Goal: Task Accomplishment & Management: Manage account settings

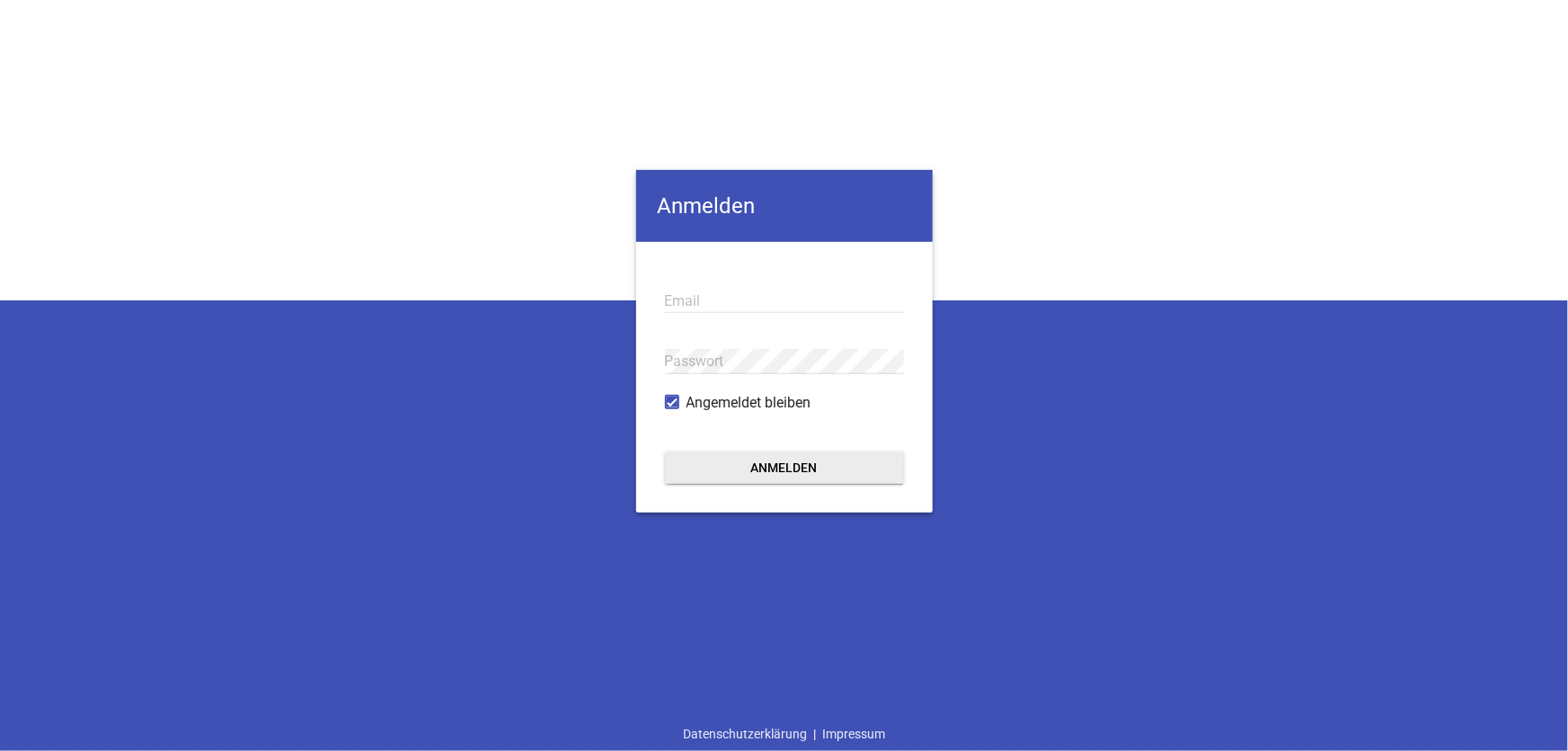
type input "[EMAIL_ADDRESS][DOMAIN_NAME]"
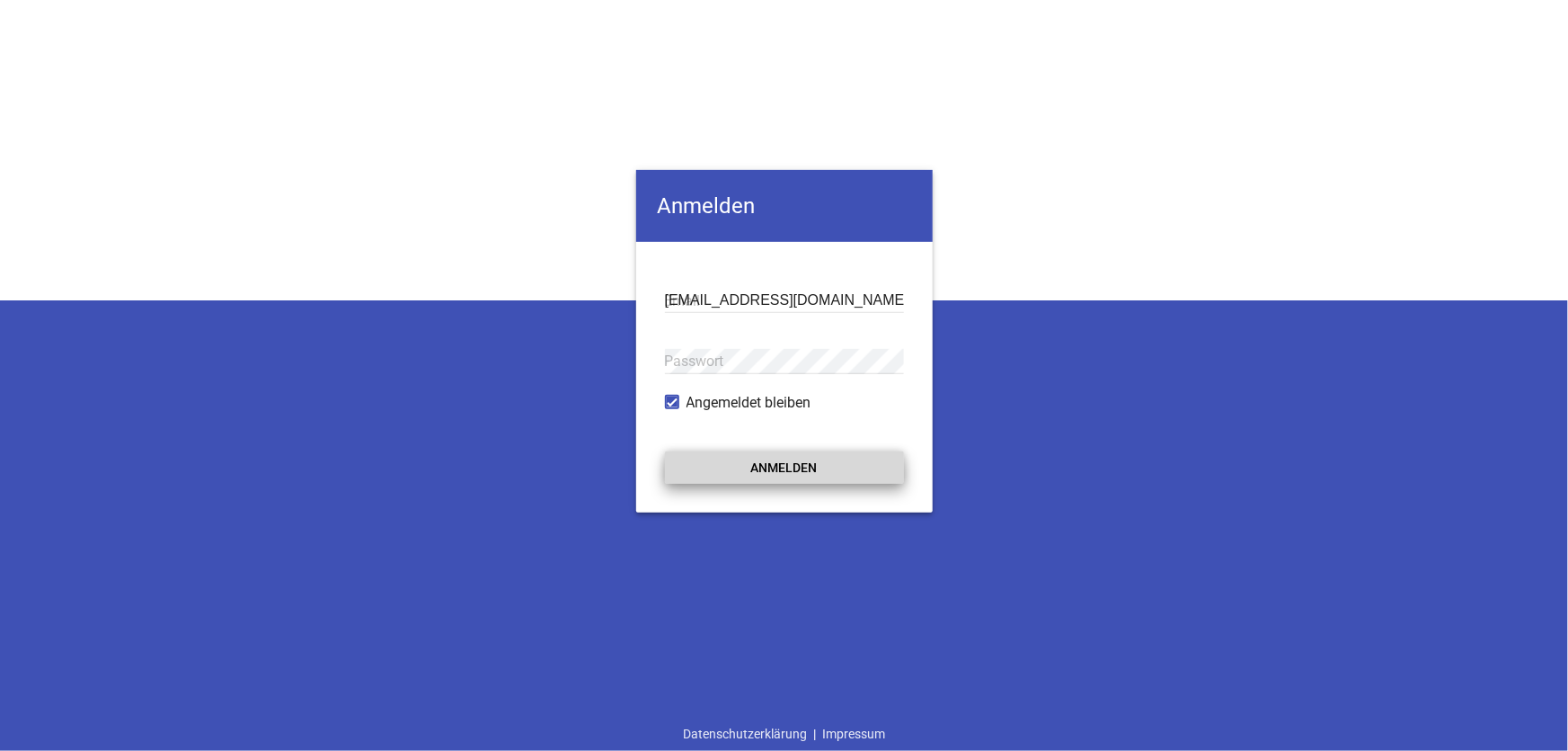
click at [787, 475] on button "Anmelden" at bounding box center [784, 467] width 239 height 32
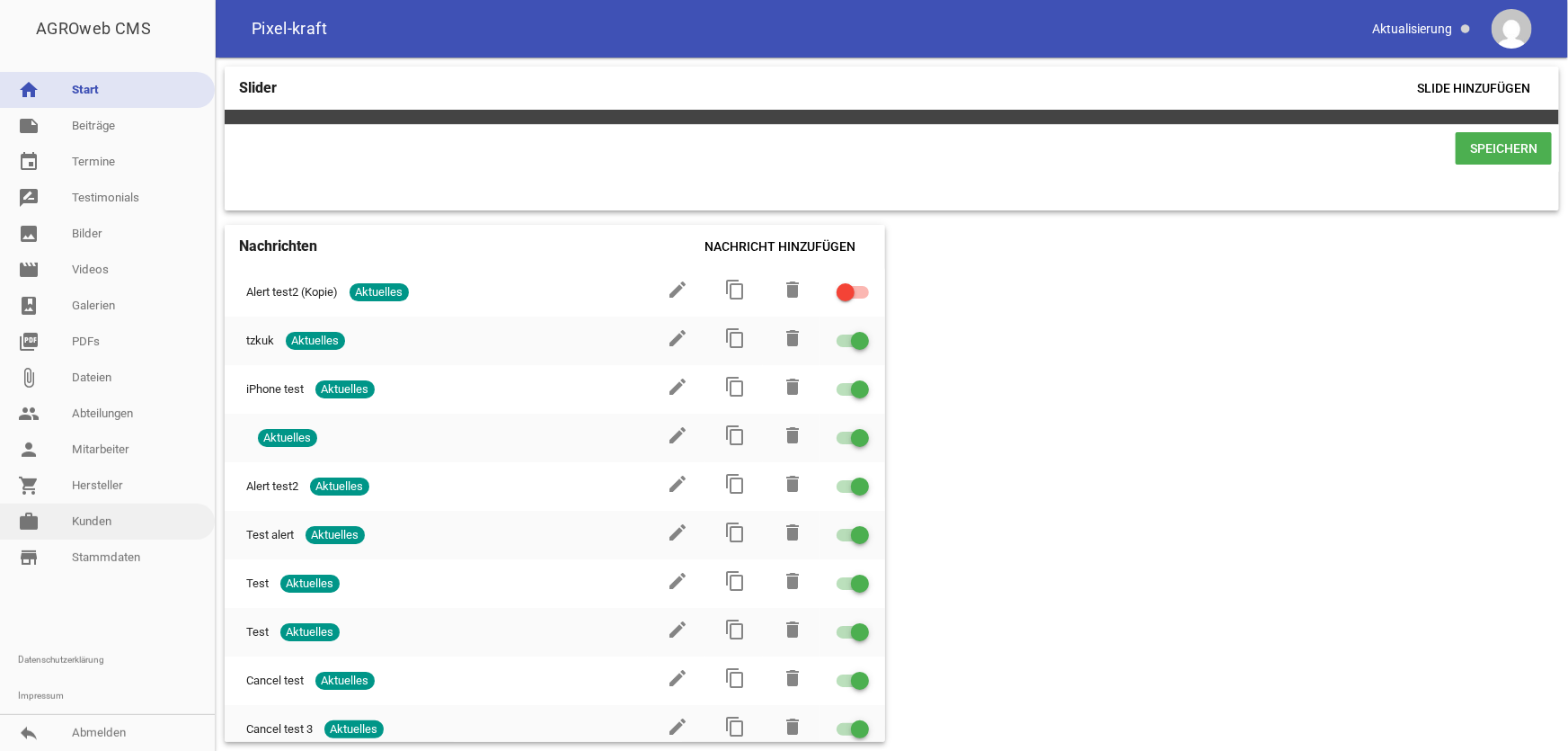
click at [118, 518] on link "work [PERSON_NAME]" at bounding box center [107, 521] width 215 height 36
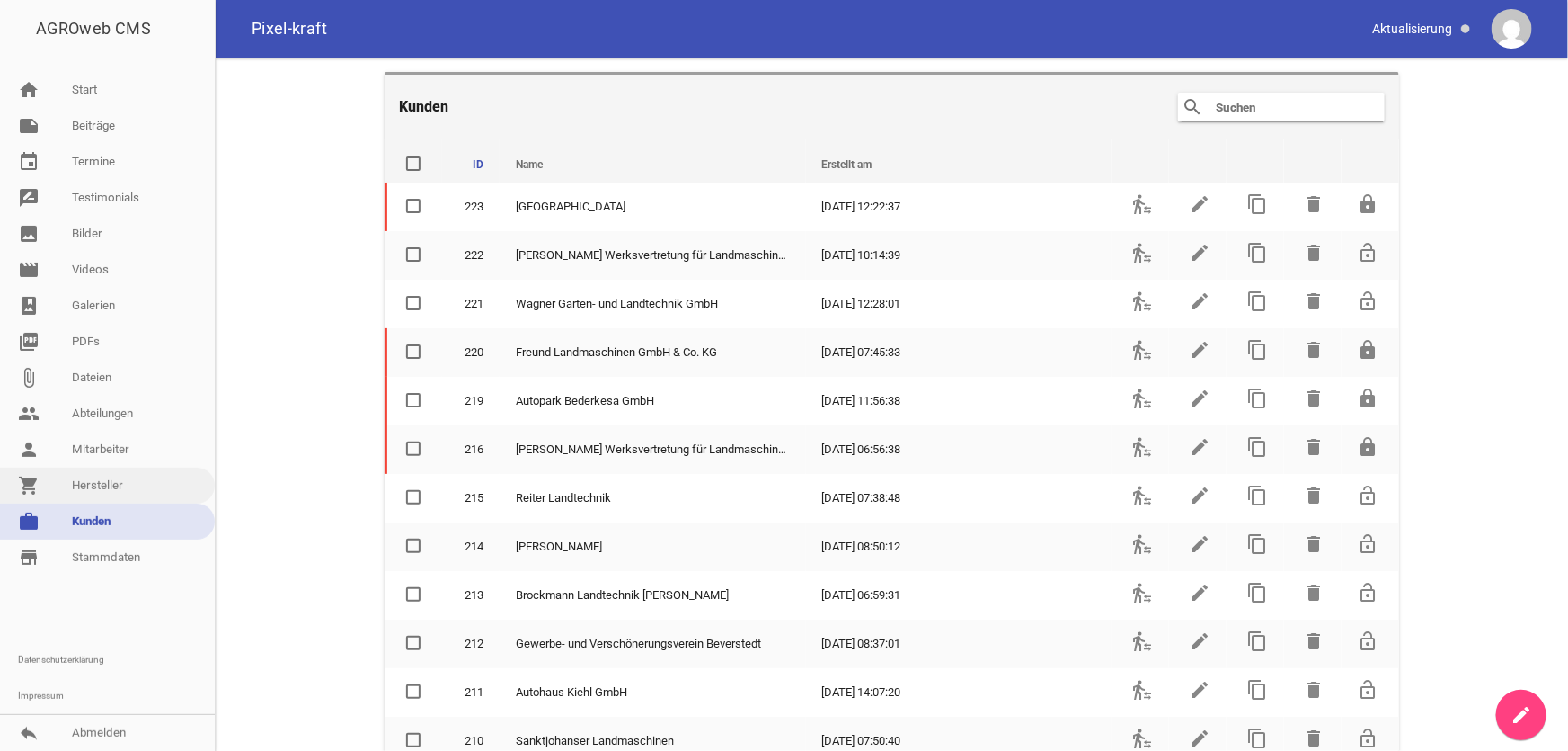
click at [106, 489] on link "shopping_cart Hersteller" at bounding box center [107, 485] width 215 height 36
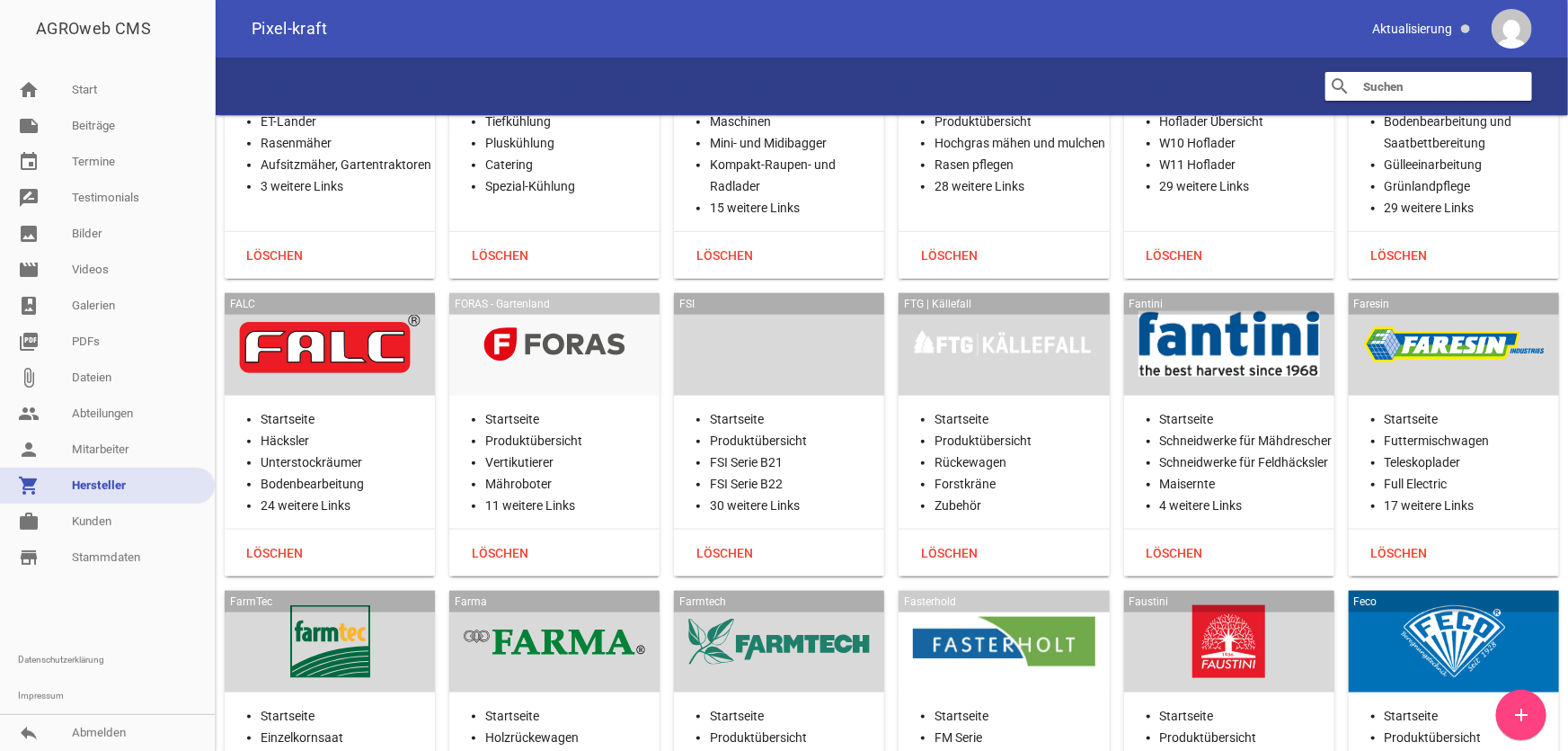
scroll to position [11196, 0]
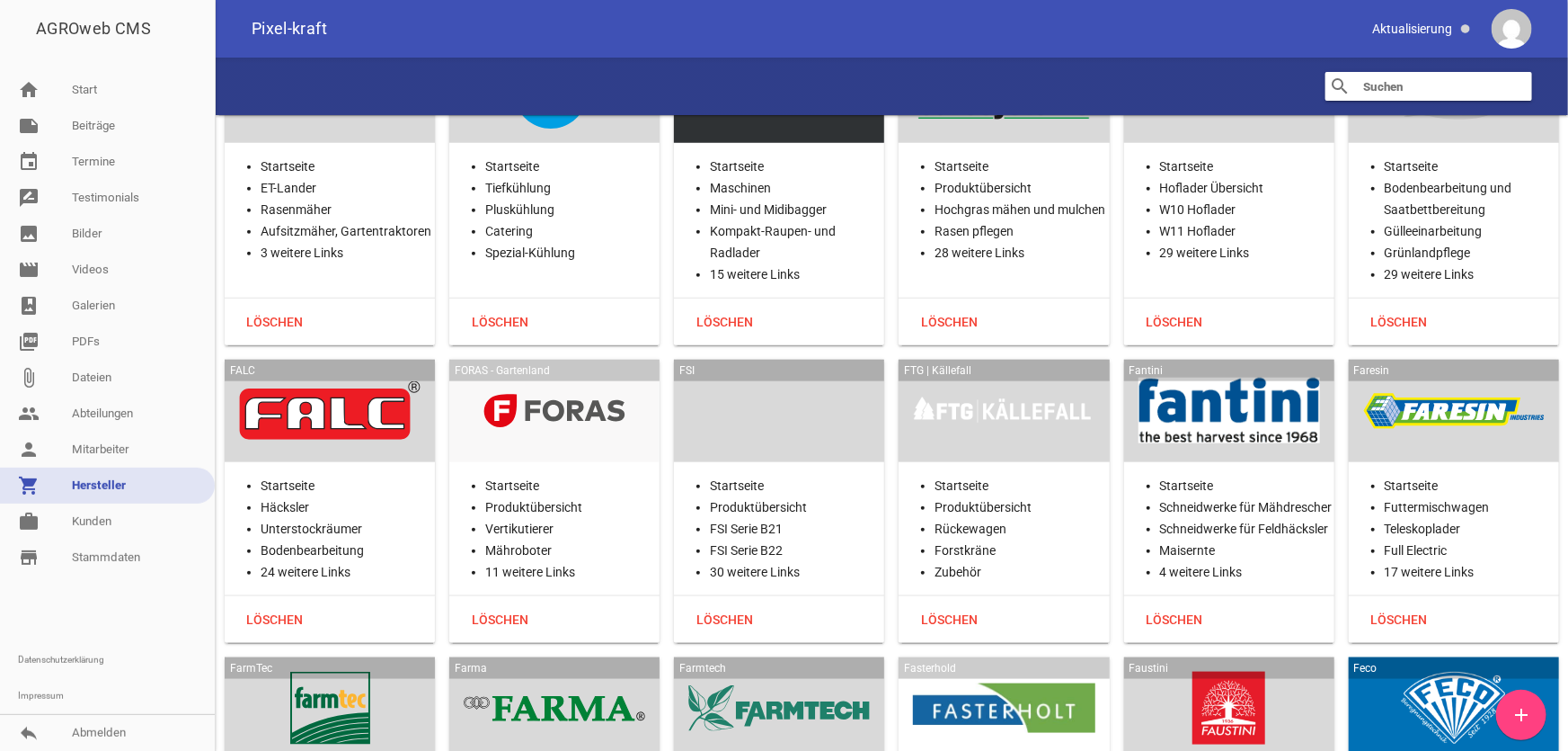
click at [322, 410] on div at bounding box center [329, 411] width 182 height 74
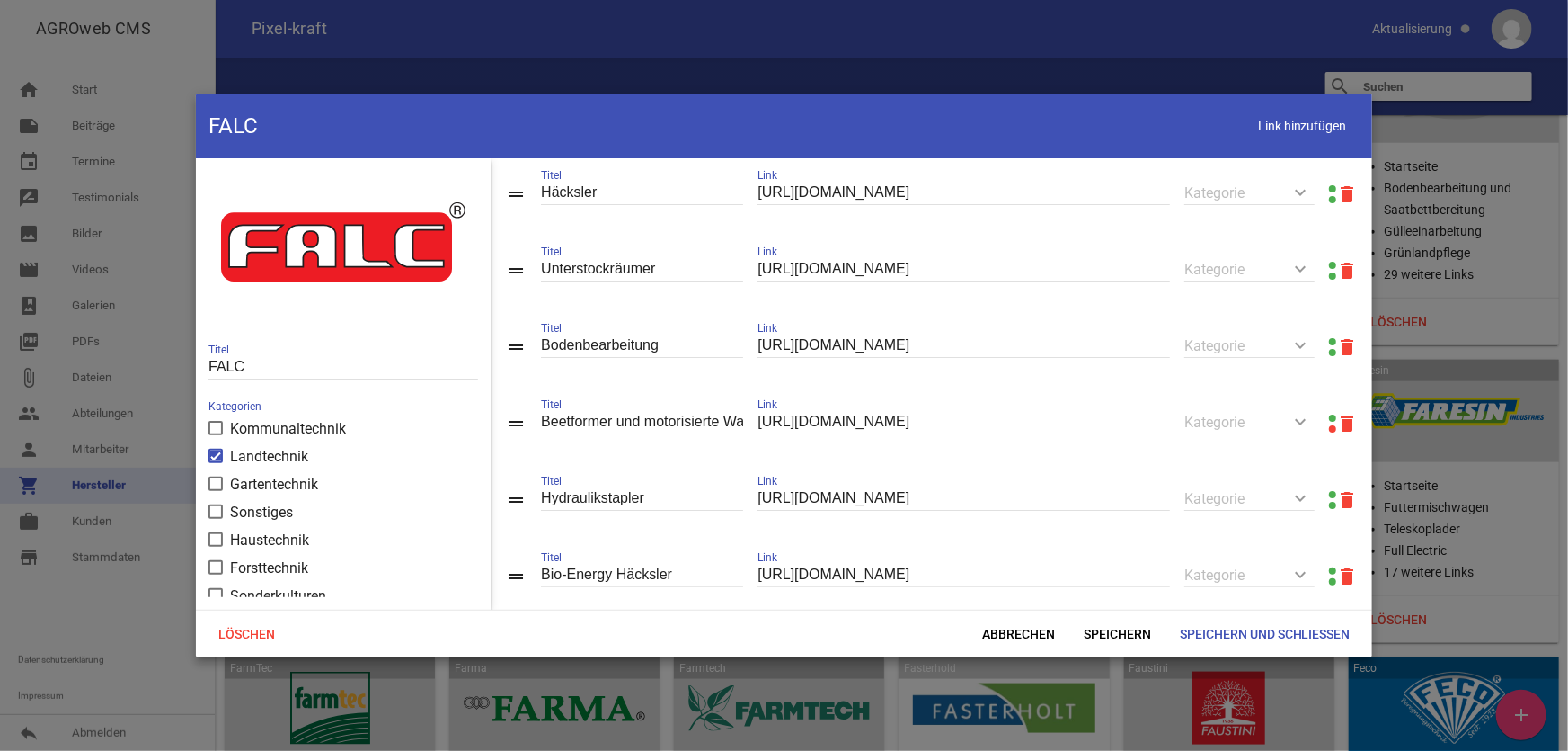
scroll to position [0, 0]
click at [1329, 192] on link at bounding box center [1333, 192] width 7 height 7
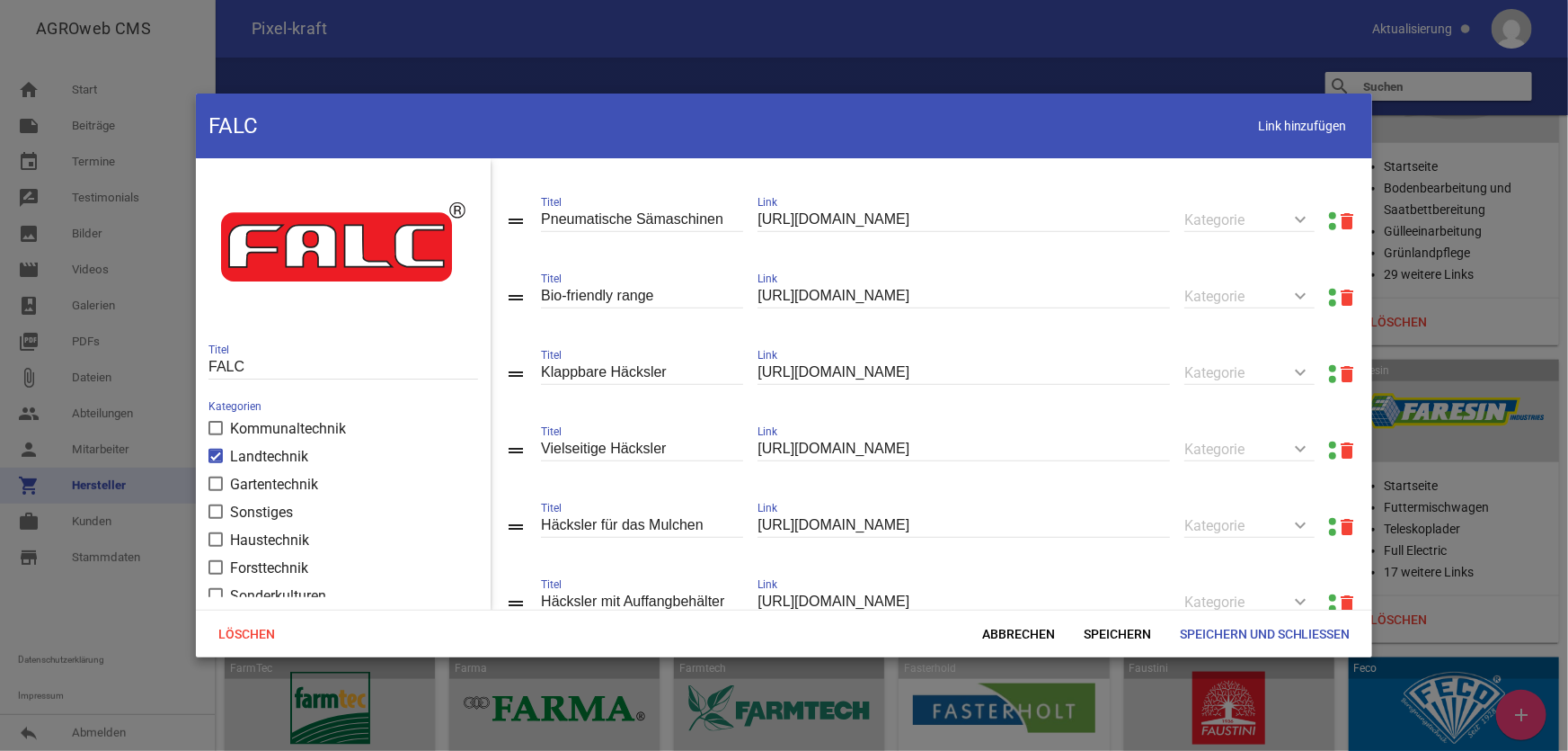
scroll to position [490, 0]
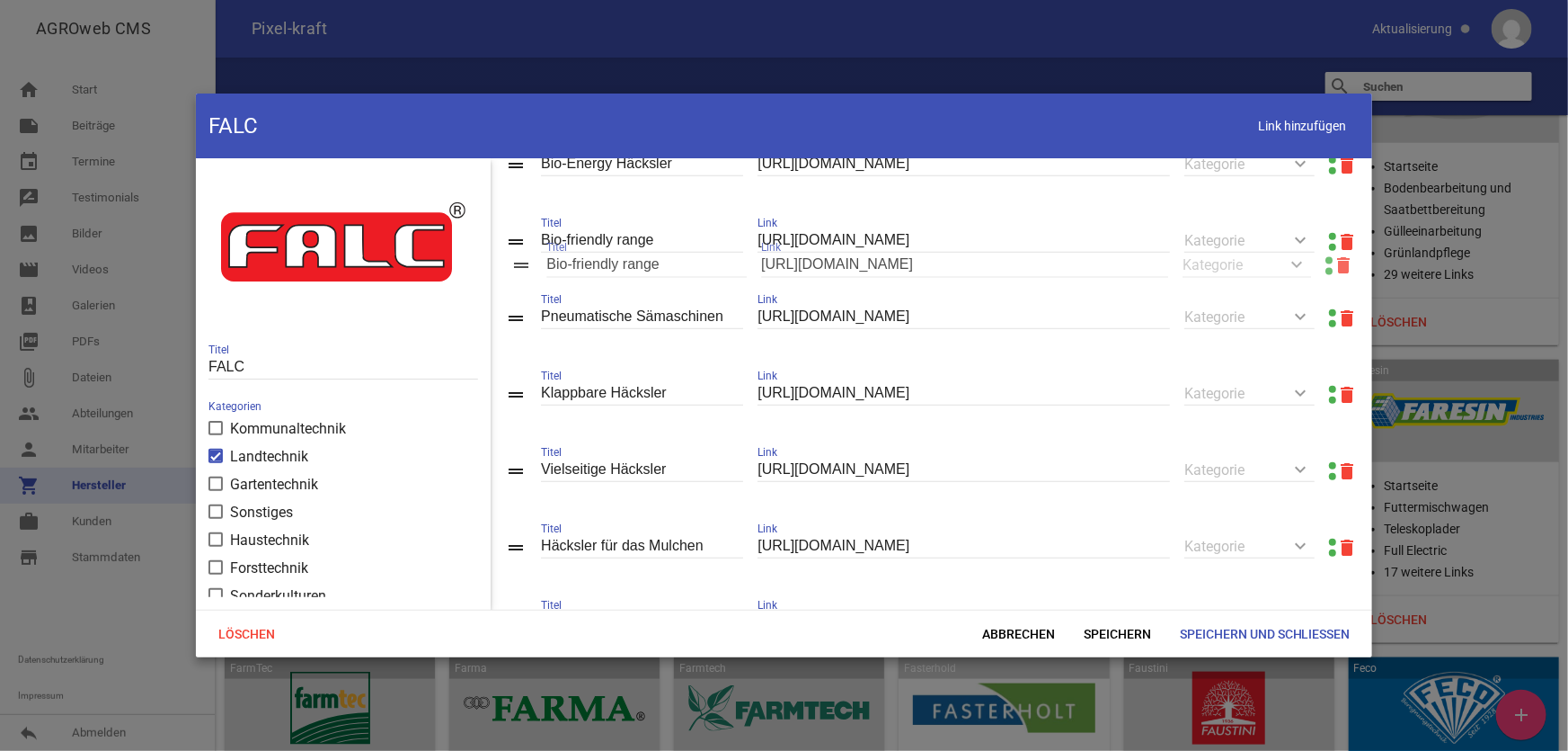
drag, startPoint x: 515, startPoint y: 333, endPoint x: 521, endPoint y: 275, distance: 58.3
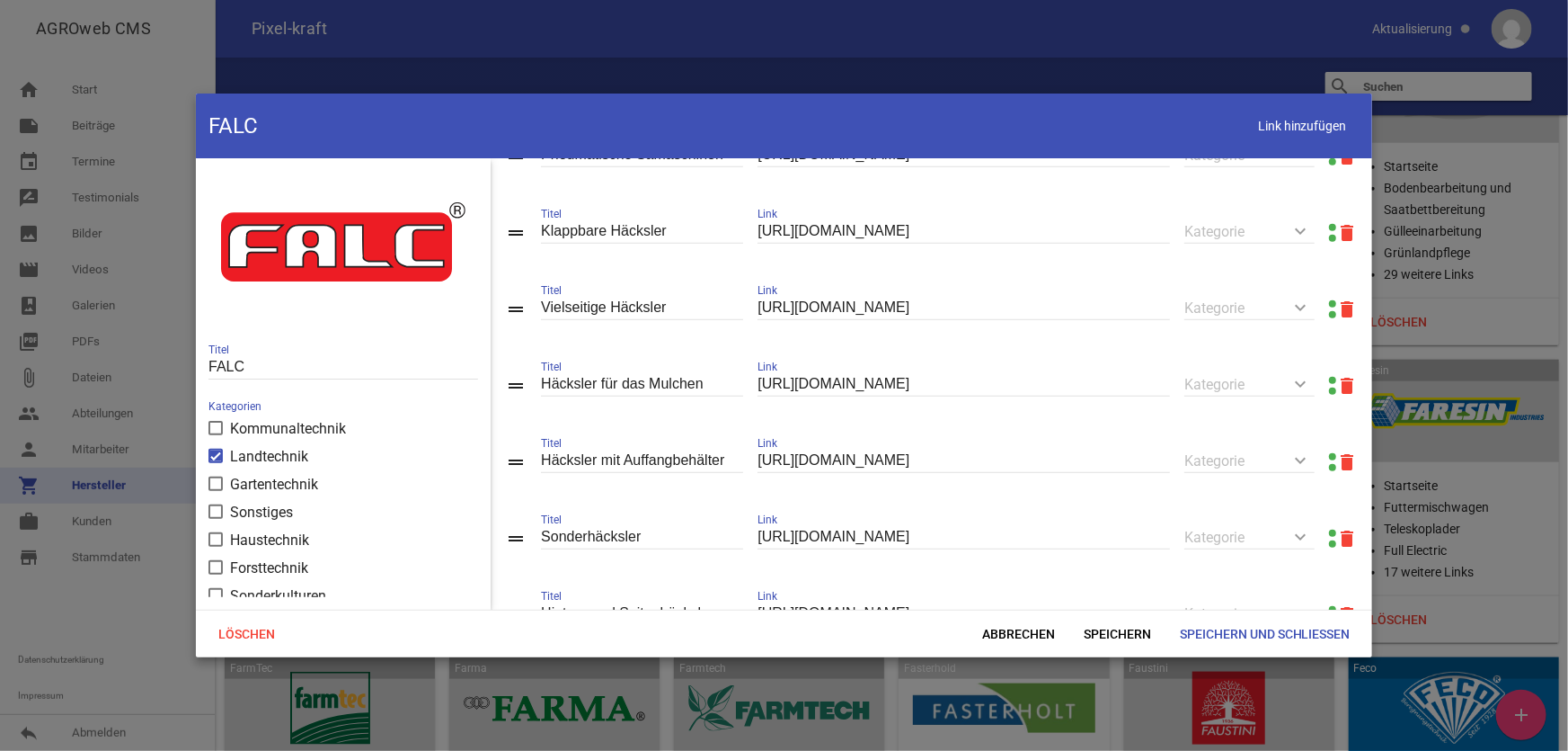
scroll to position [653, 0]
click at [1102, 628] on span "Speichern" at bounding box center [1118, 633] width 96 height 32
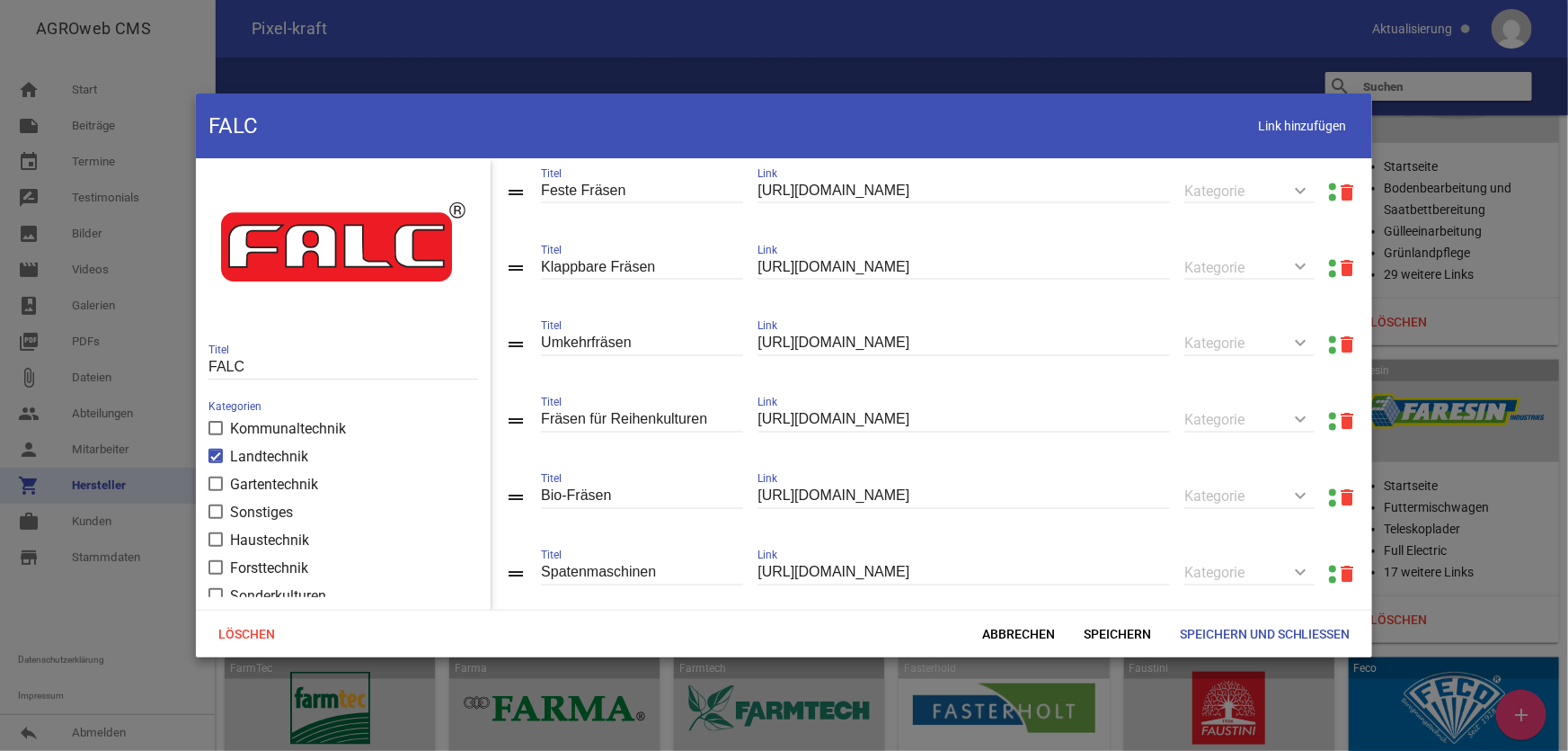
scroll to position [1743, 0]
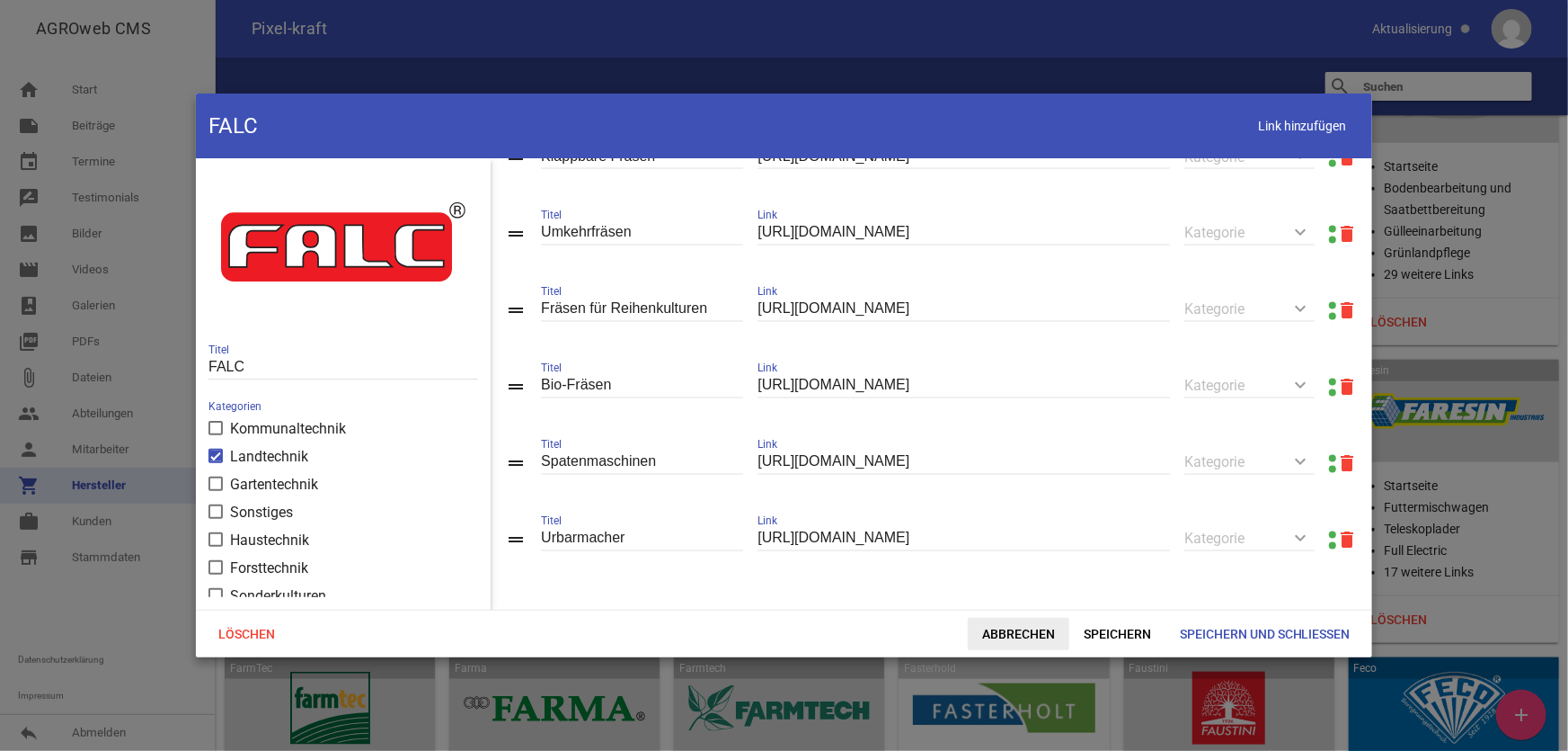
click at [1012, 631] on span "Abbrechen" at bounding box center [1018, 633] width 101 height 32
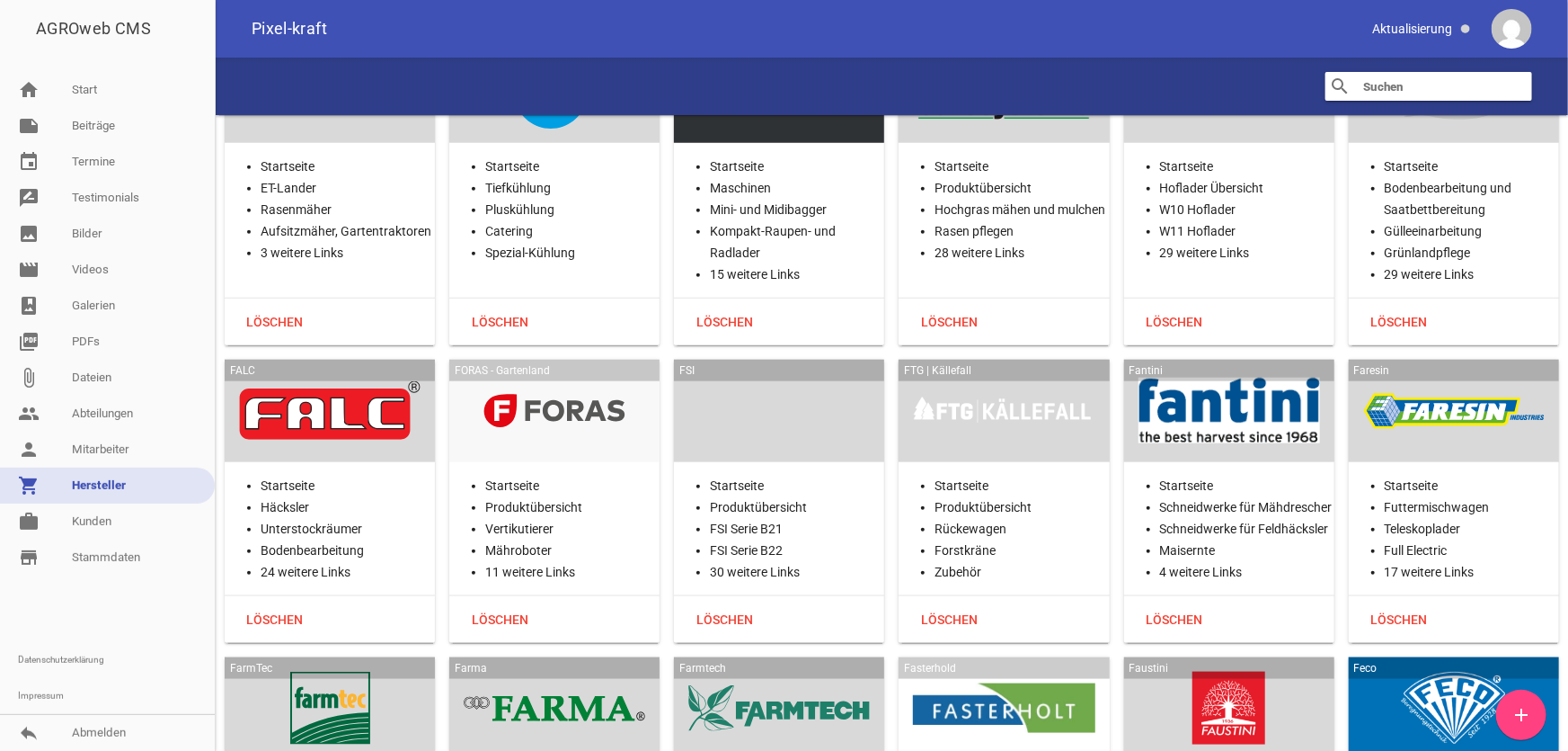
click at [586, 374] on div at bounding box center [554, 411] width 182 height 74
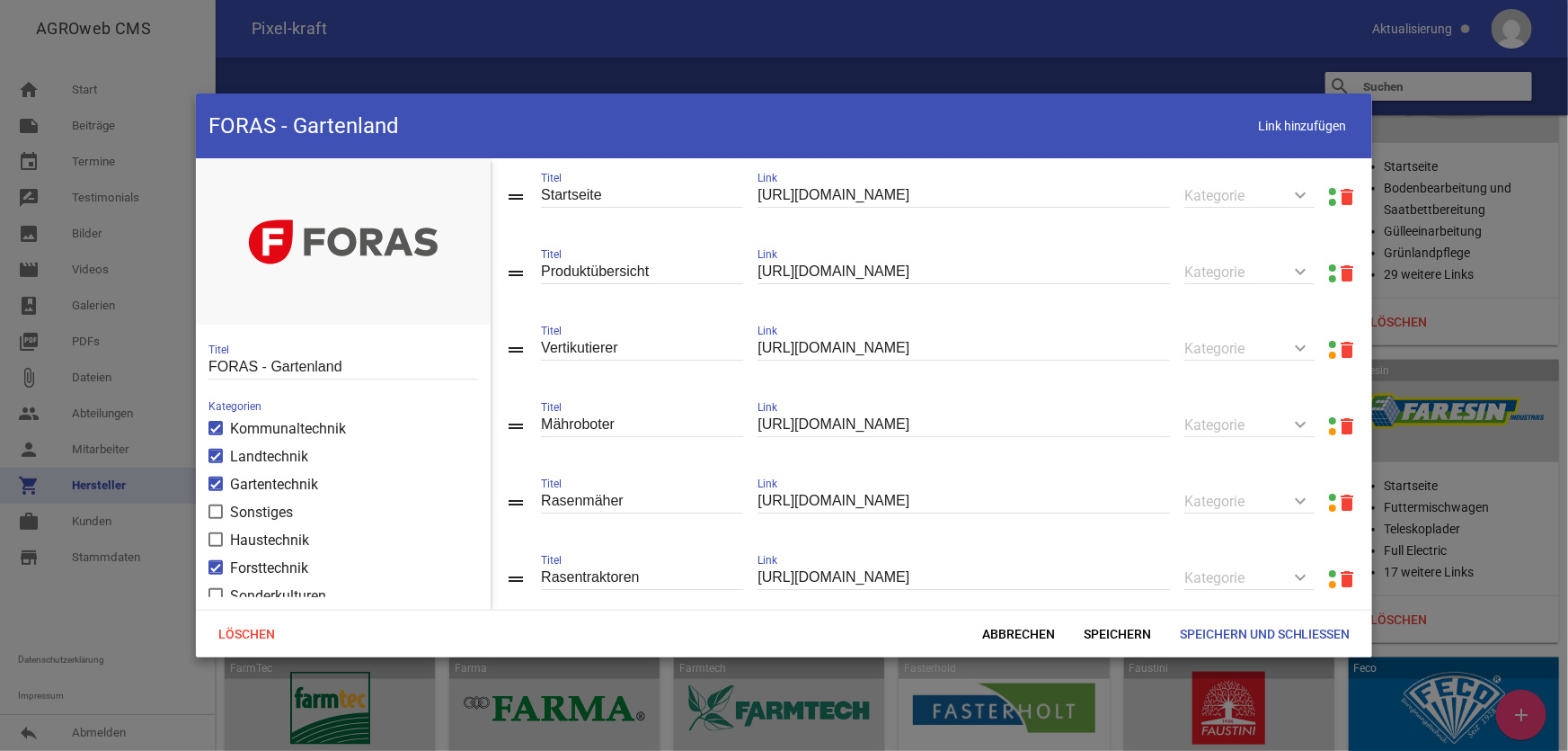
click at [1329, 268] on link at bounding box center [1333, 268] width 7 height 7
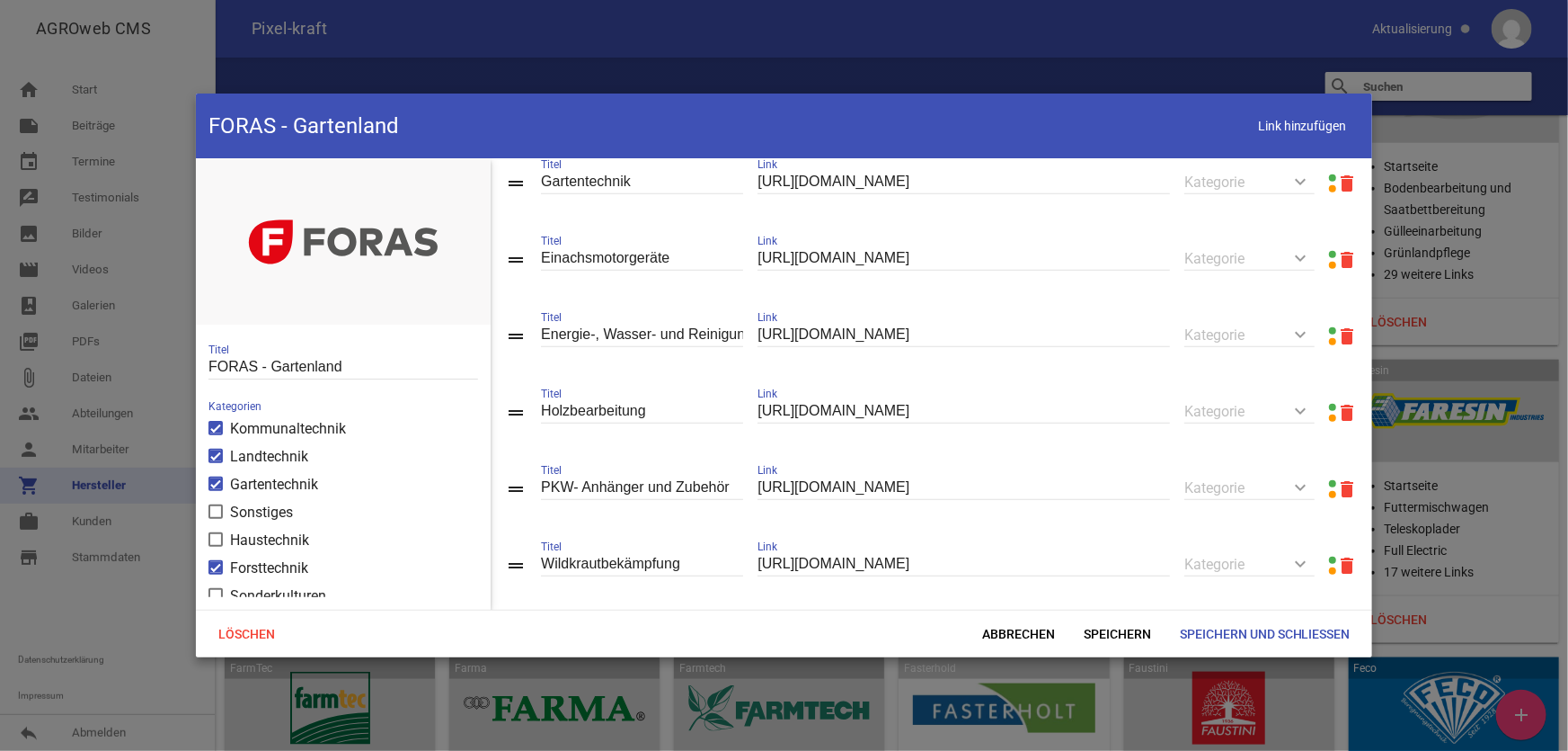
scroll to position [490, 0]
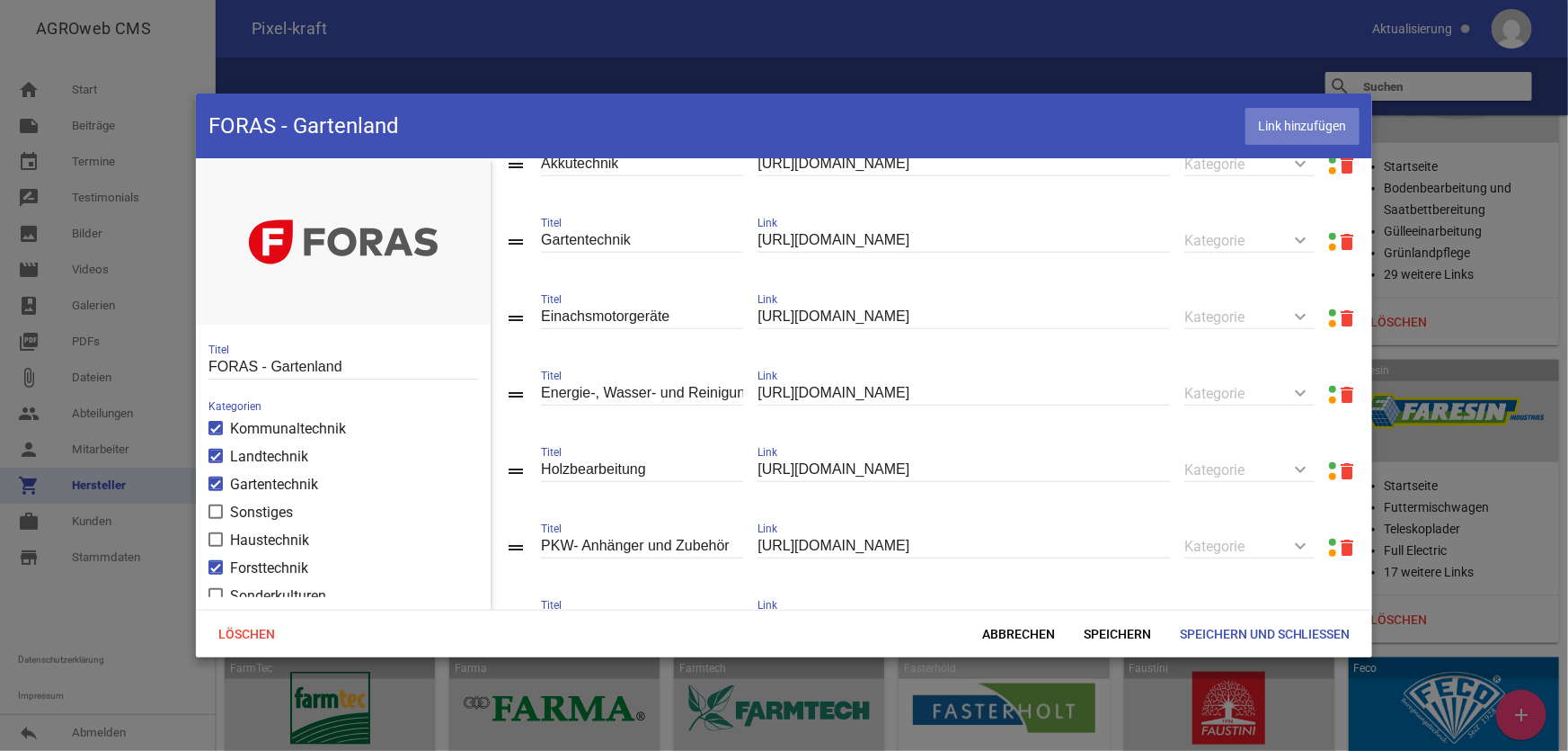
click at [1277, 129] on span "Link hinzufügen" at bounding box center [1302, 126] width 114 height 37
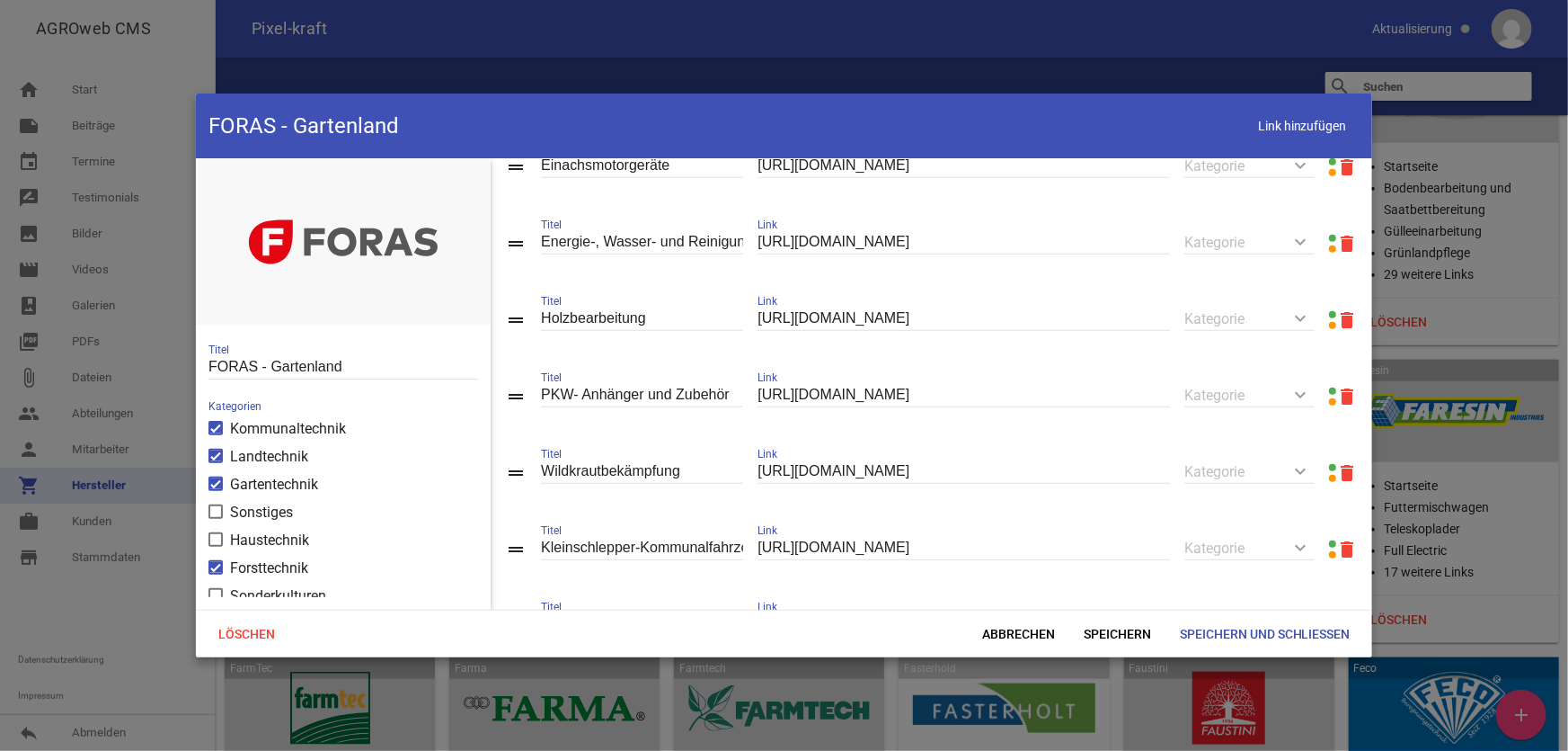
scroll to position [980, 0]
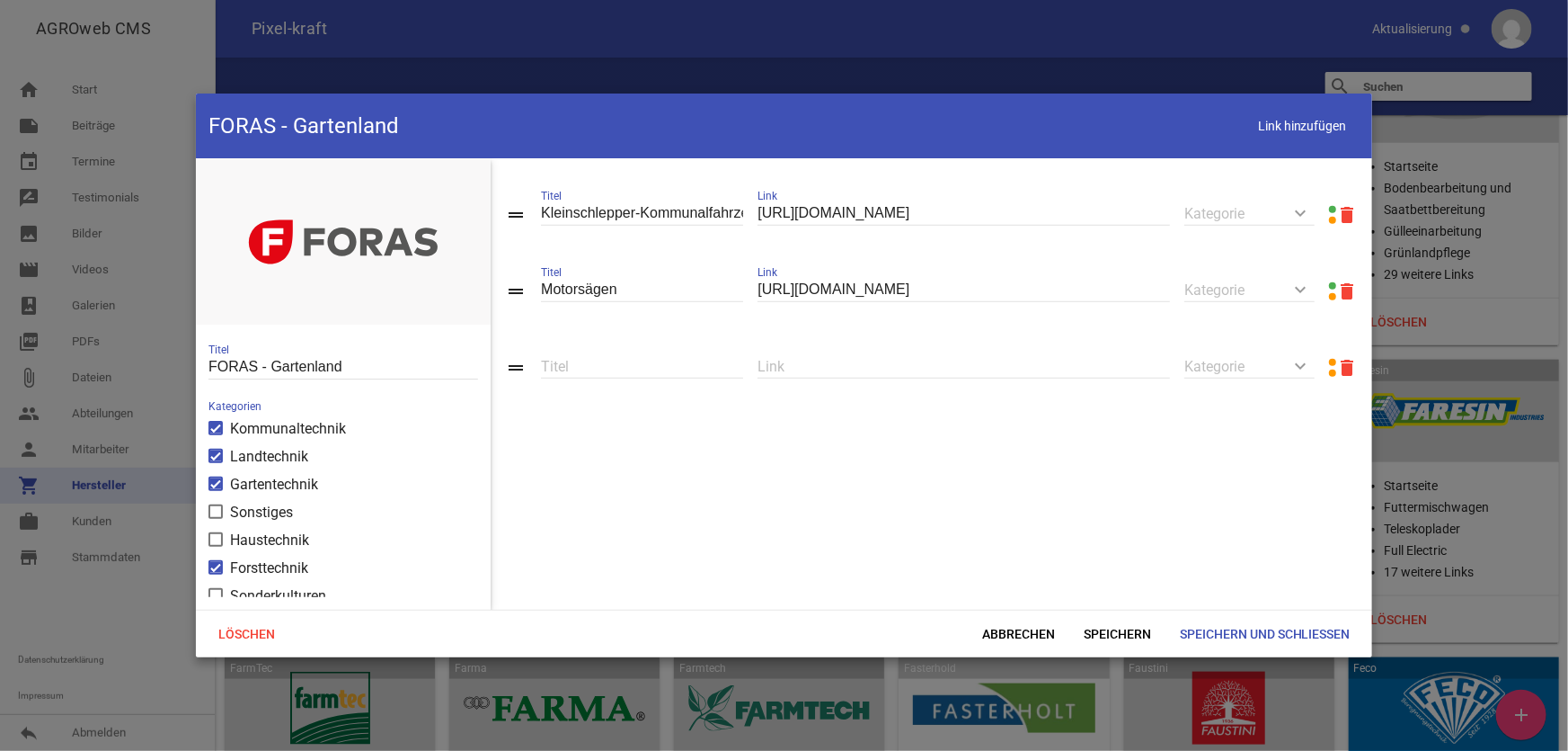
click at [877, 378] on input "text" at bounding box center [963, 366] width 412 height 24
paste input "[URL][DOMAIN_NAME]"
type input "[URL][DOMAIN_NAME]"
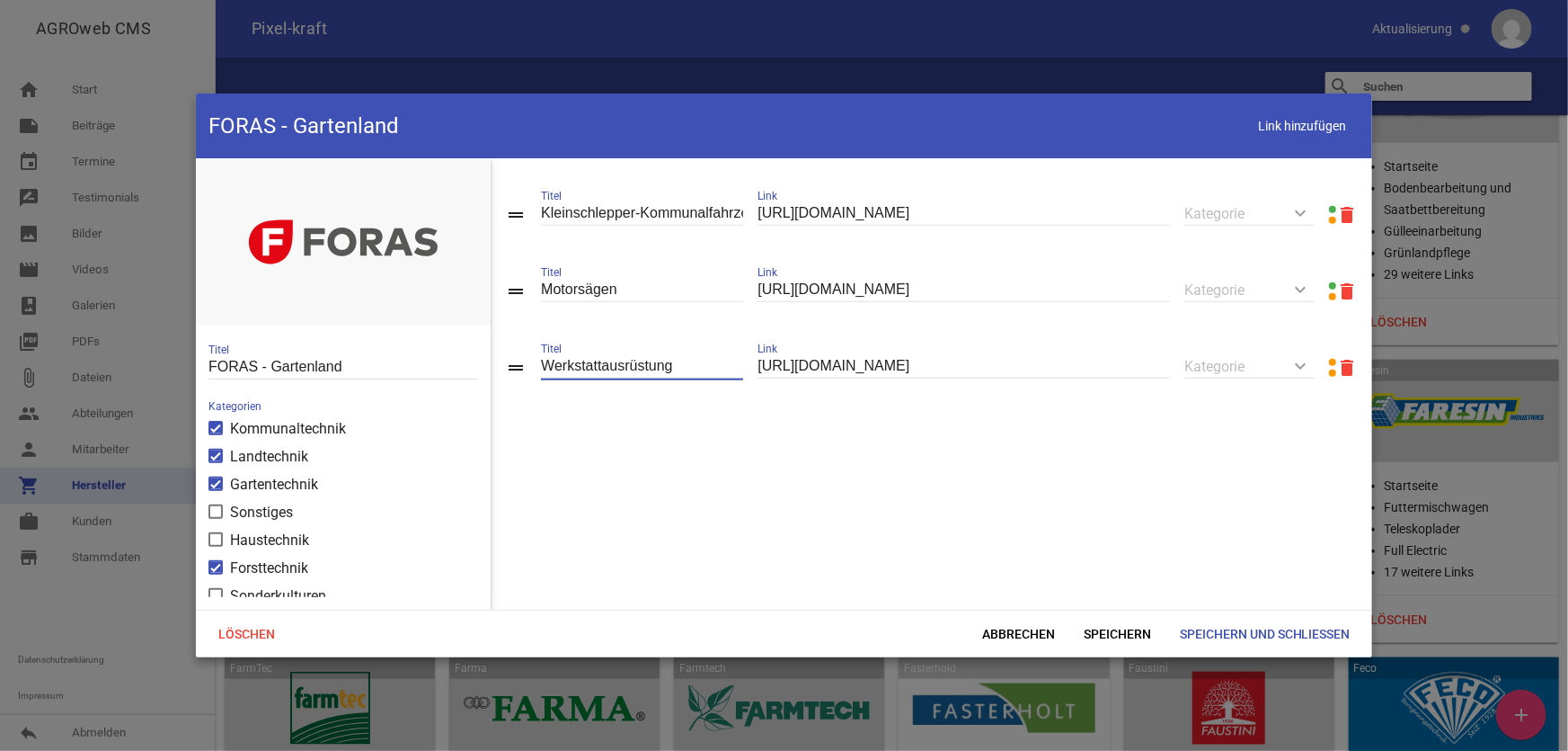
type input "Werkstattausrüstung"
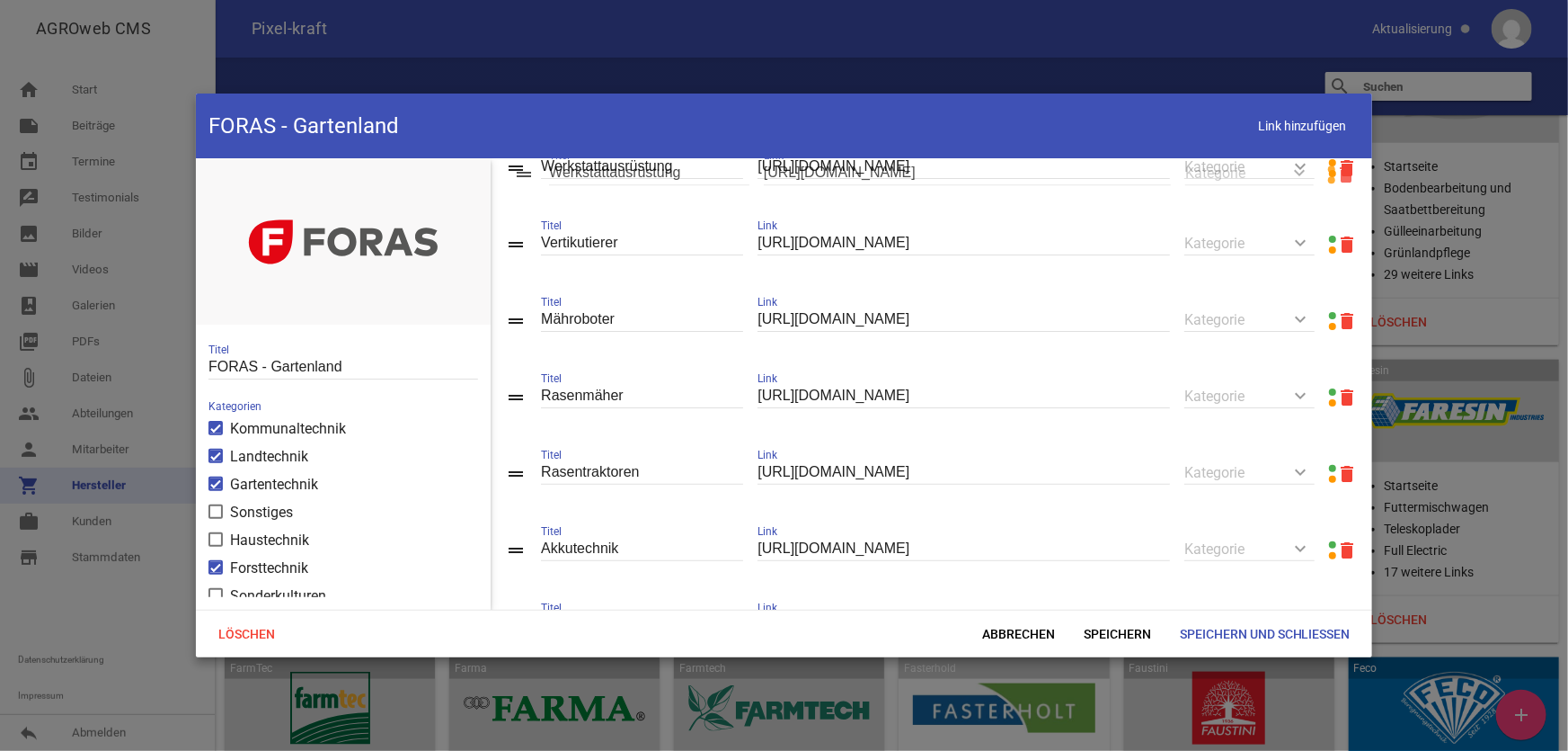
scroll to position [155, 0]
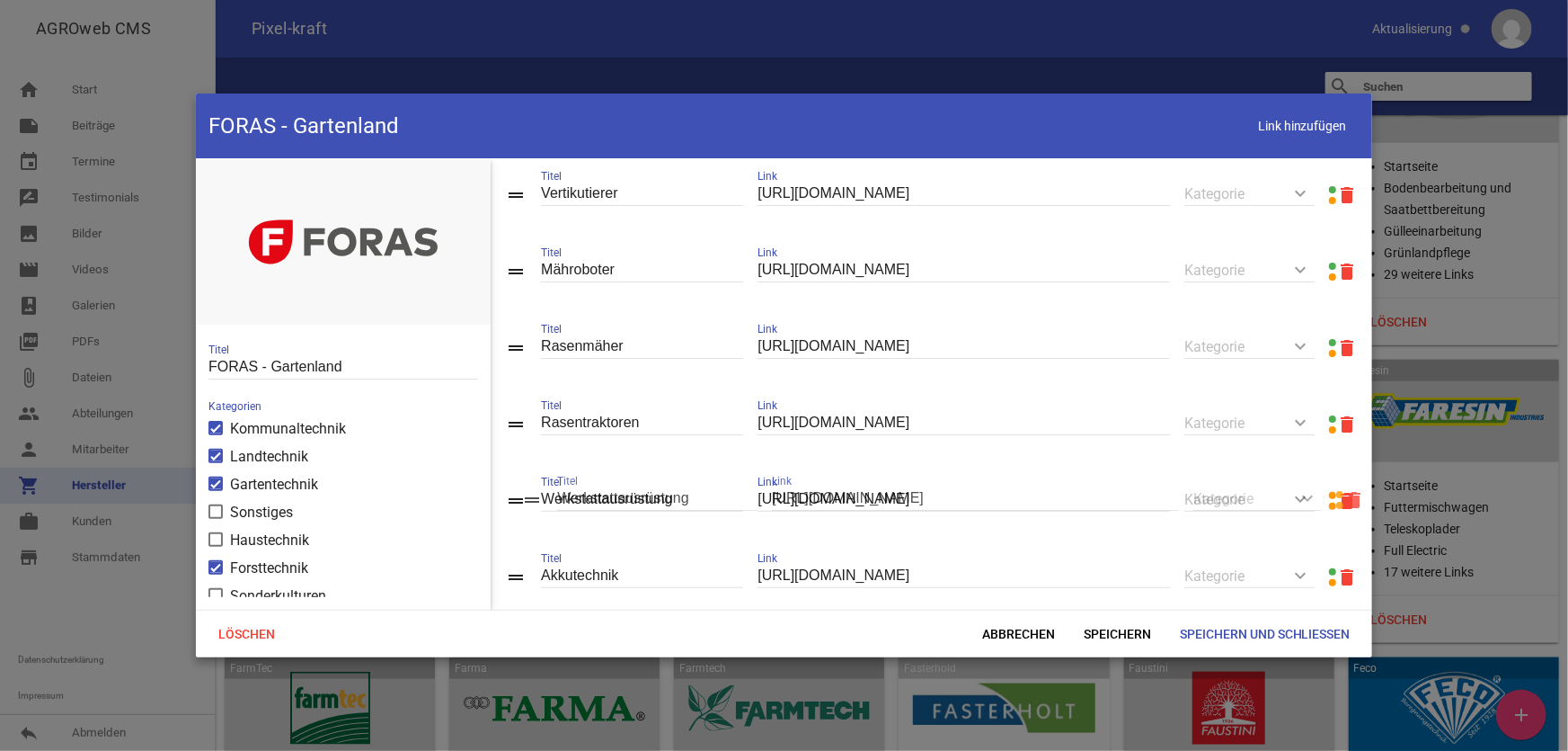
drag, startPoint x: 519, startPoint y: 374, endPoint x: 536, endPoint y: 498, distance: 125.2
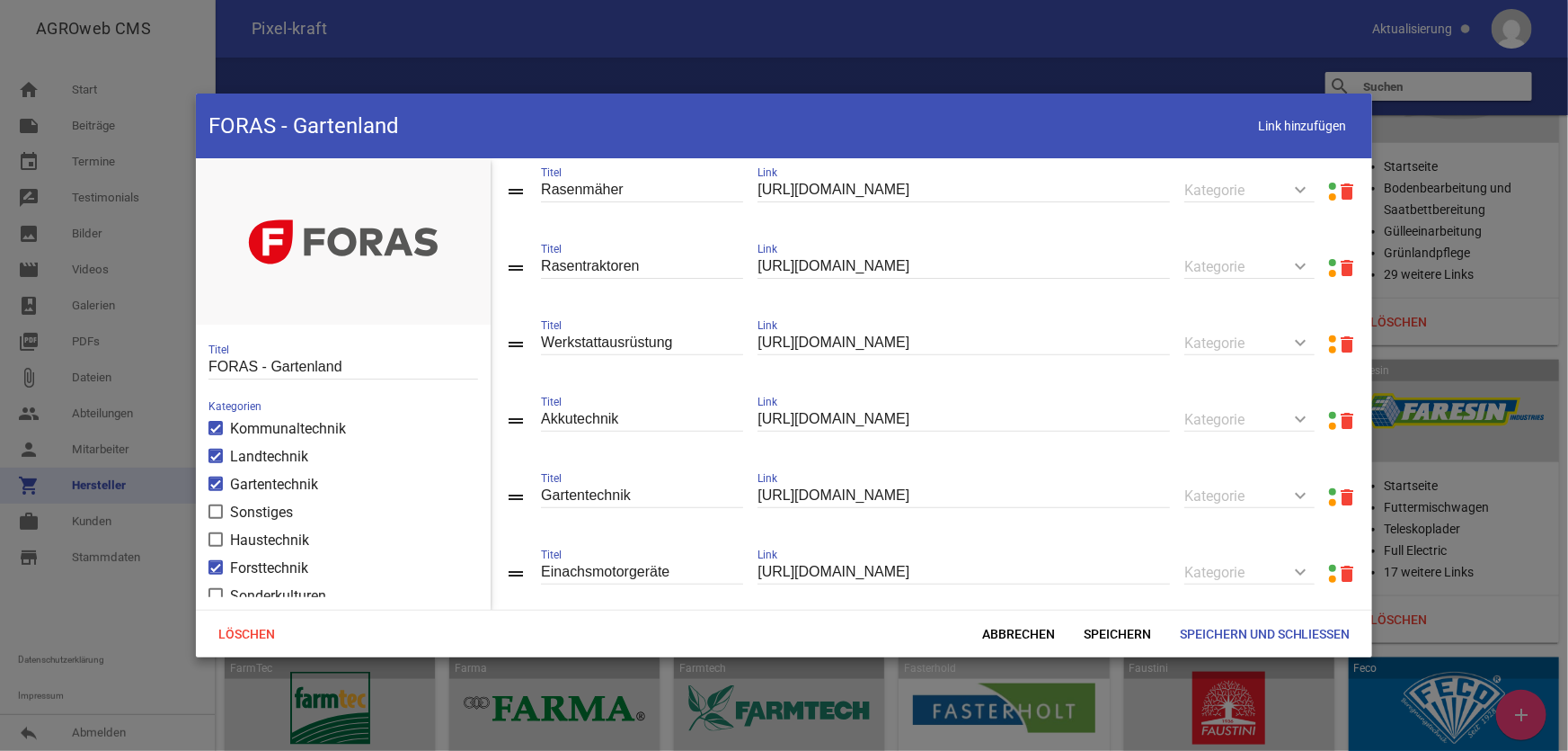
scroll to position [400, 0]
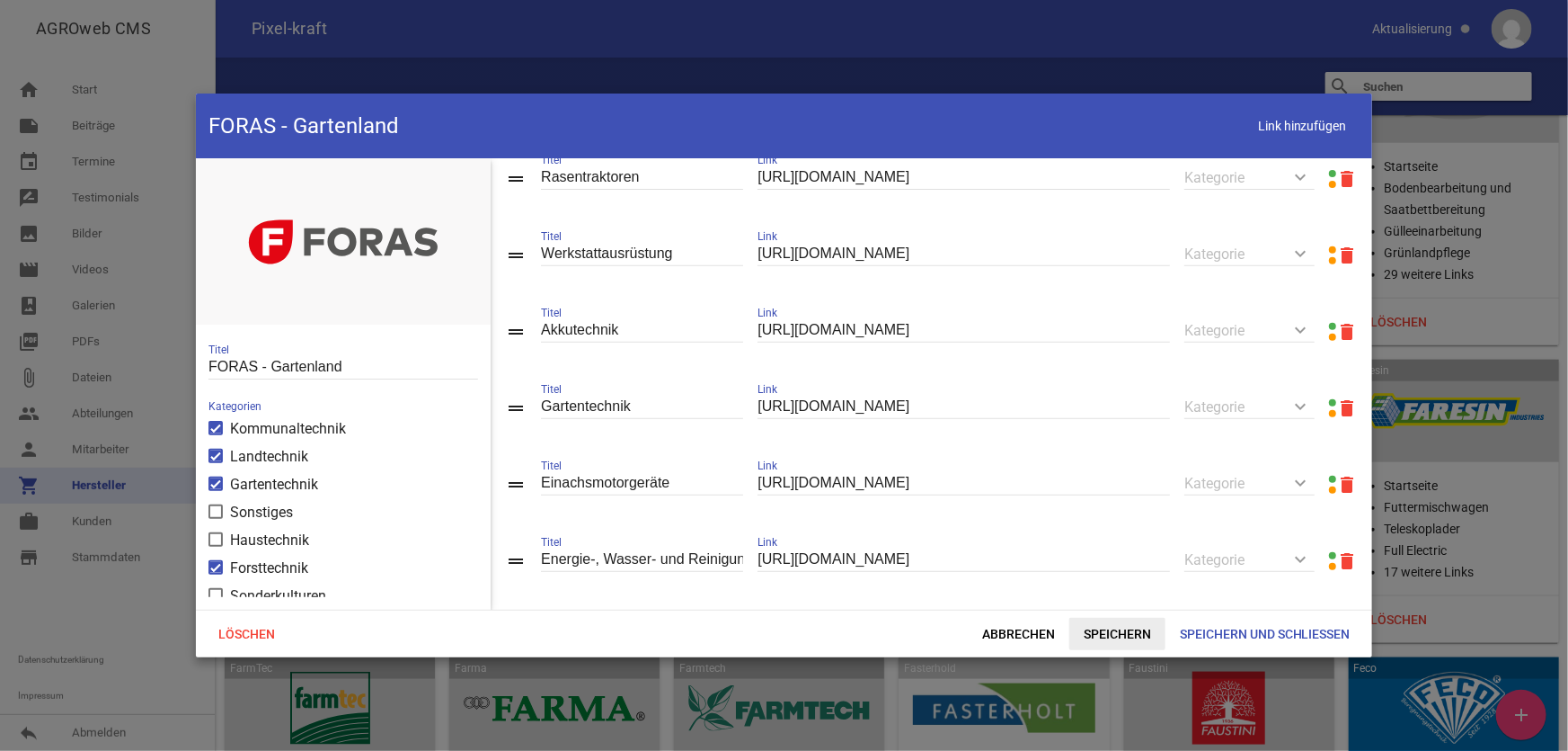
click at [1123, 623] on span "Speichern" at bounding box center [1118, 633] width 96 height 32
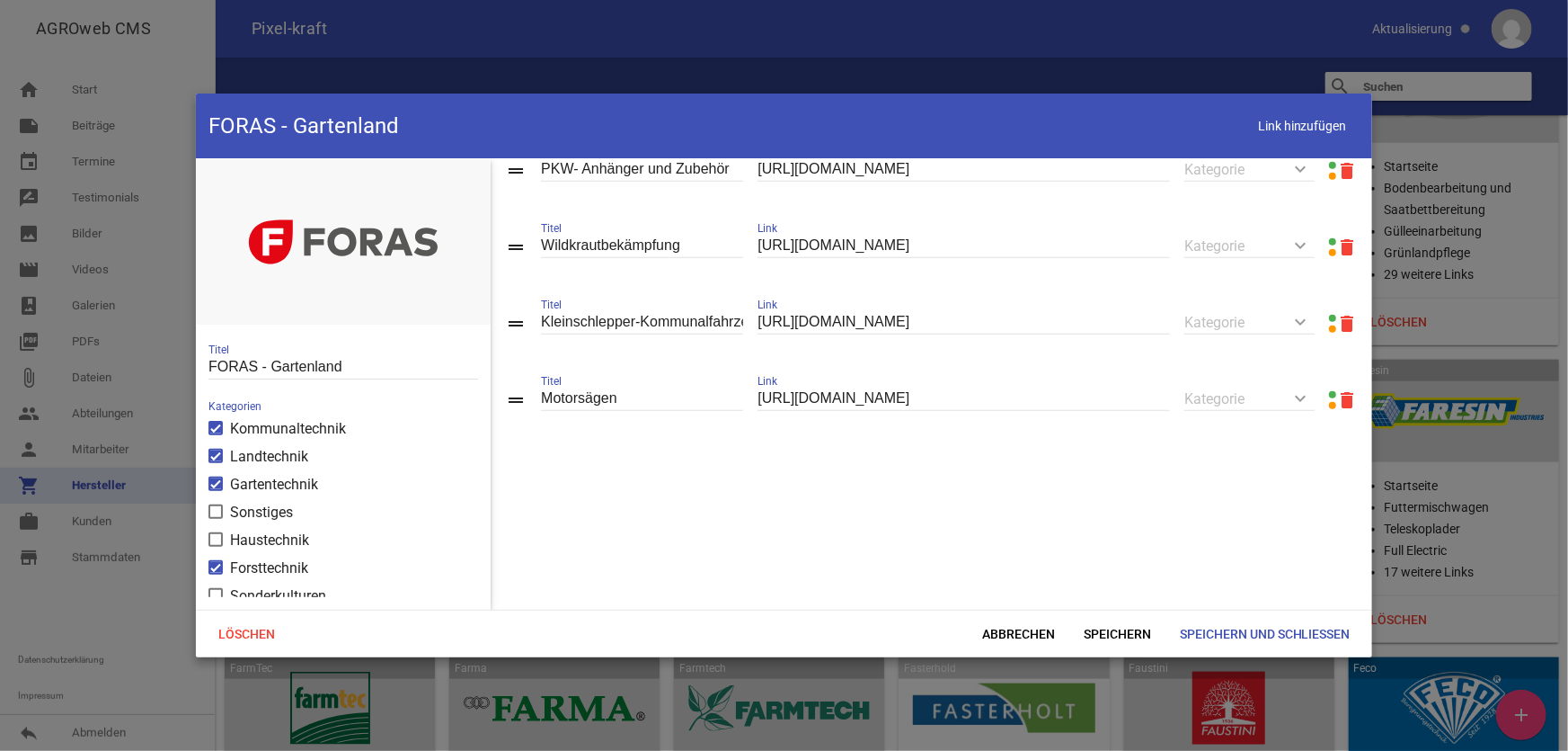
scroll to position [972, 0]
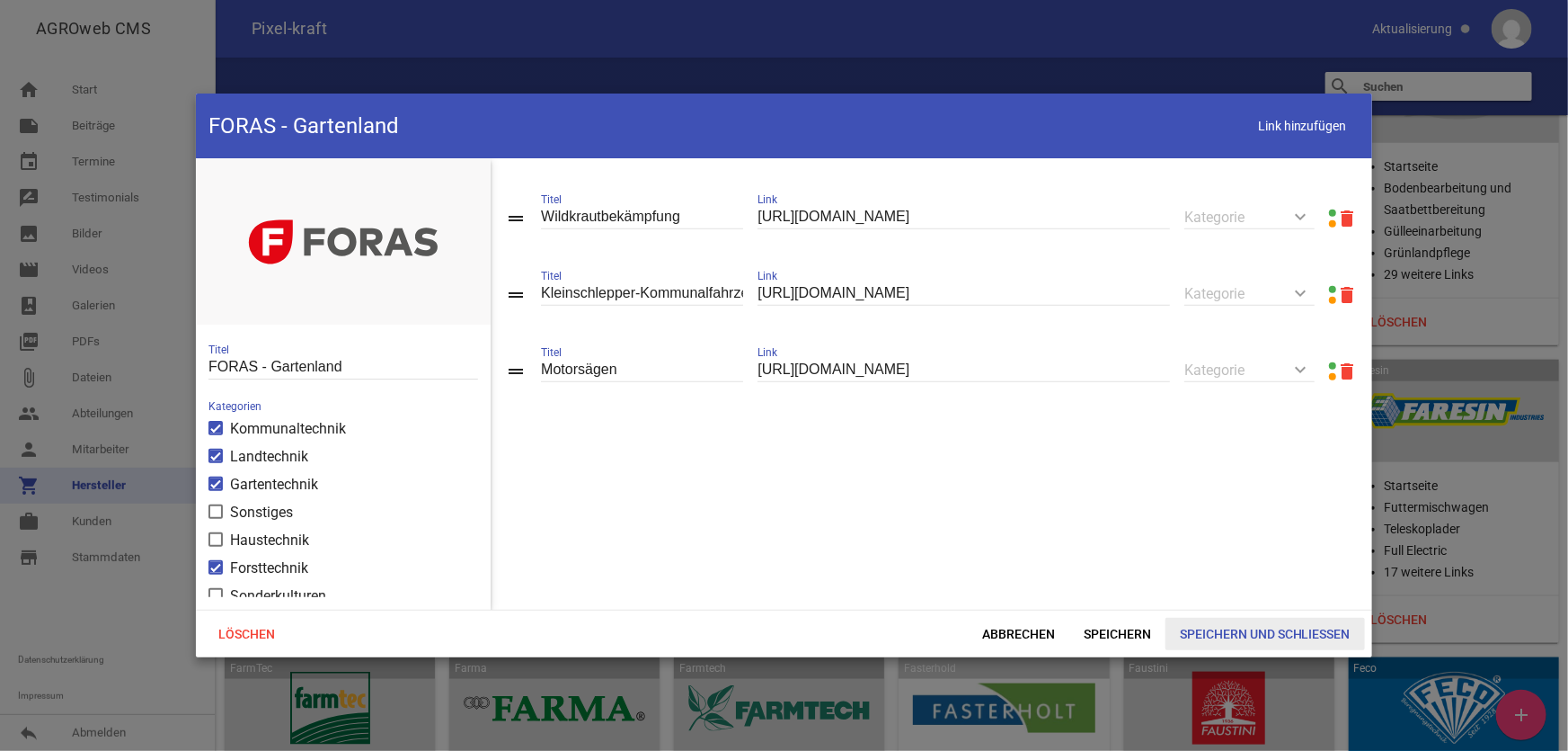
click at [1208, 631] on span "Speichern und Schließen" at bounding box center [1265, 633] width 199 height 32
